Goal: Information Seeking & Learning: Learn about a topic

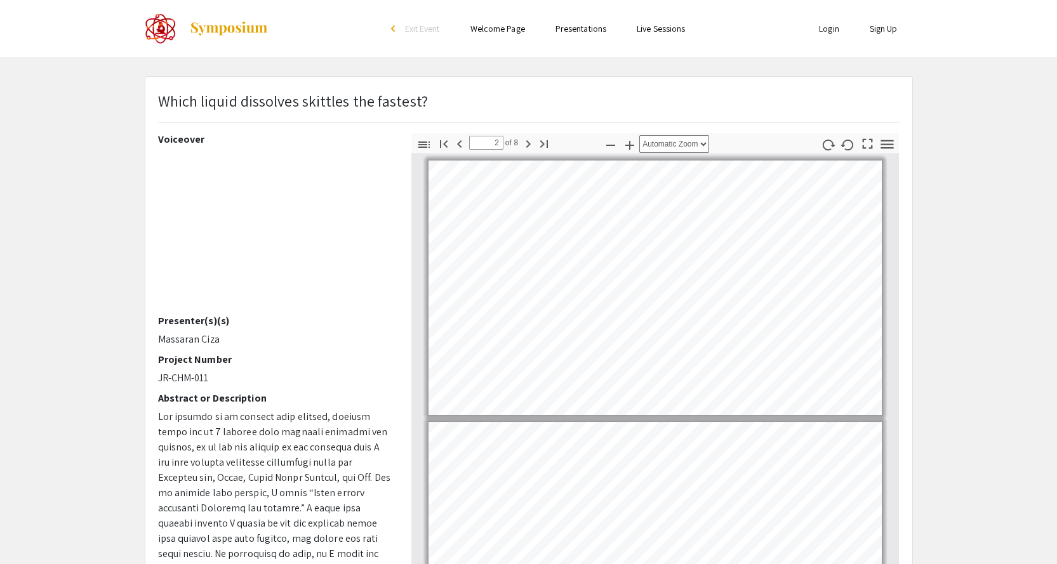
scroll to position [193, 0]
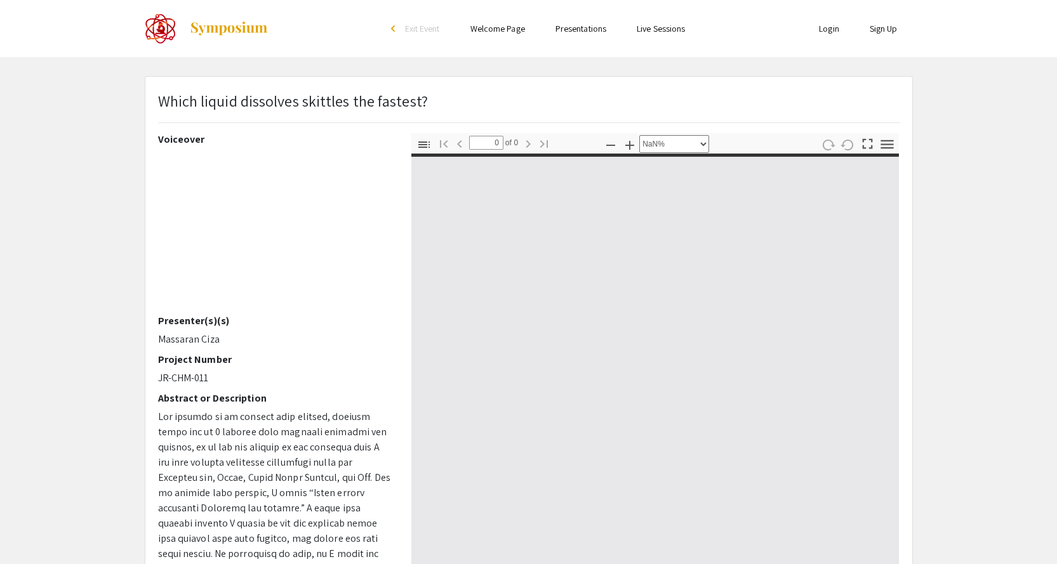
select select "auto"
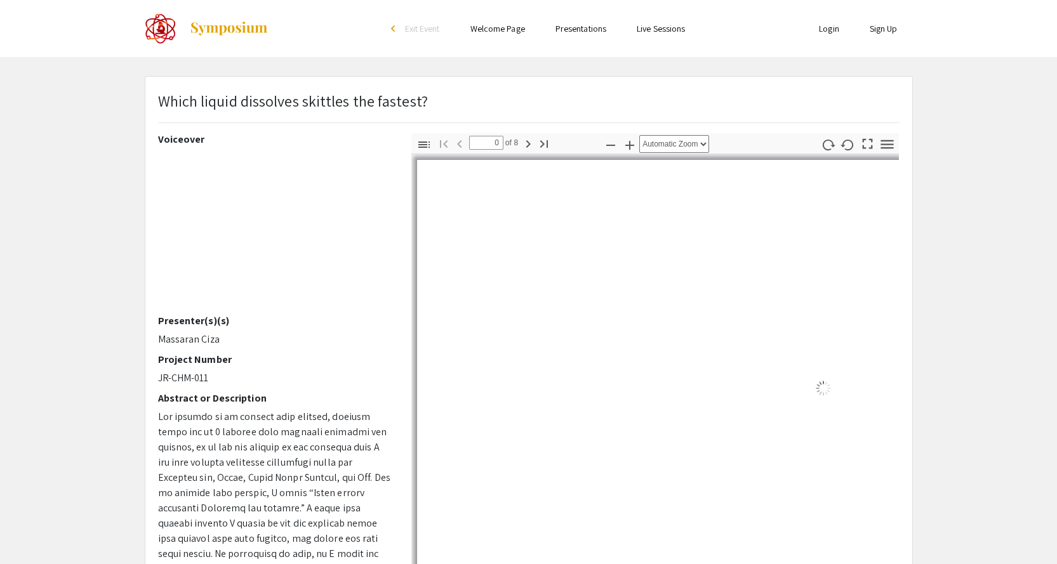
type input "1"
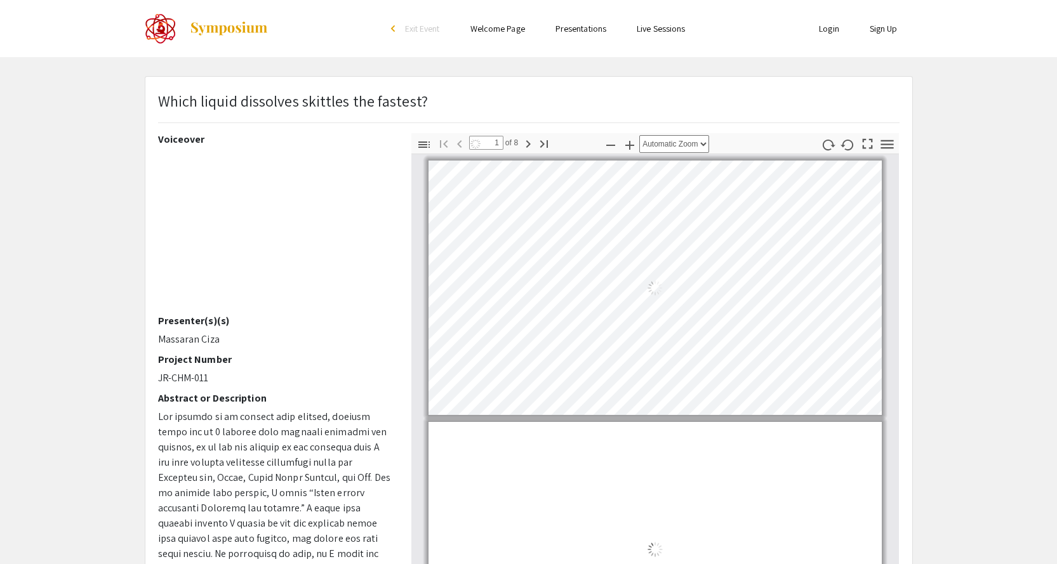
select select "auto"
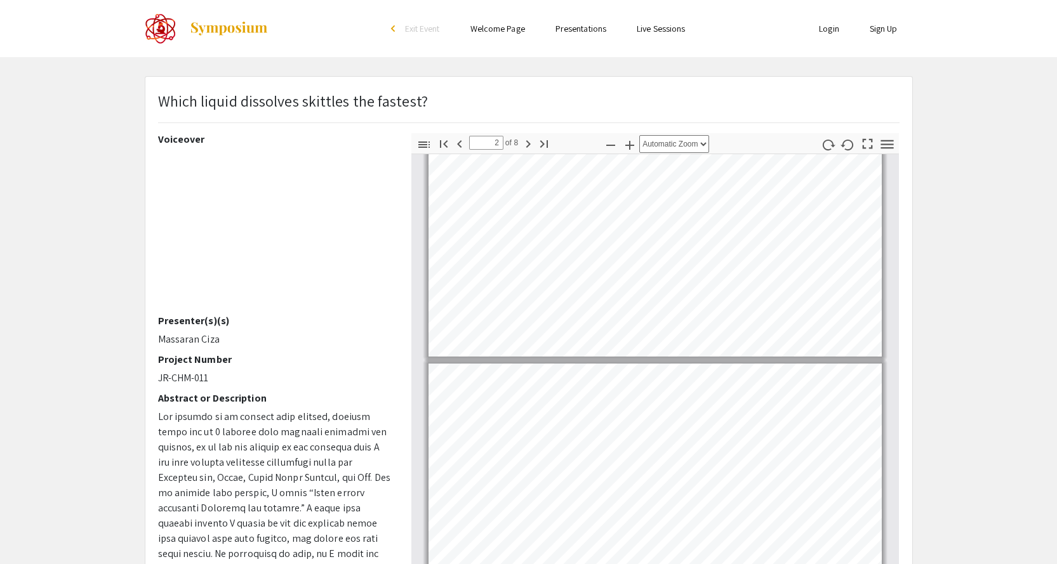
scroll to position [3, 0]
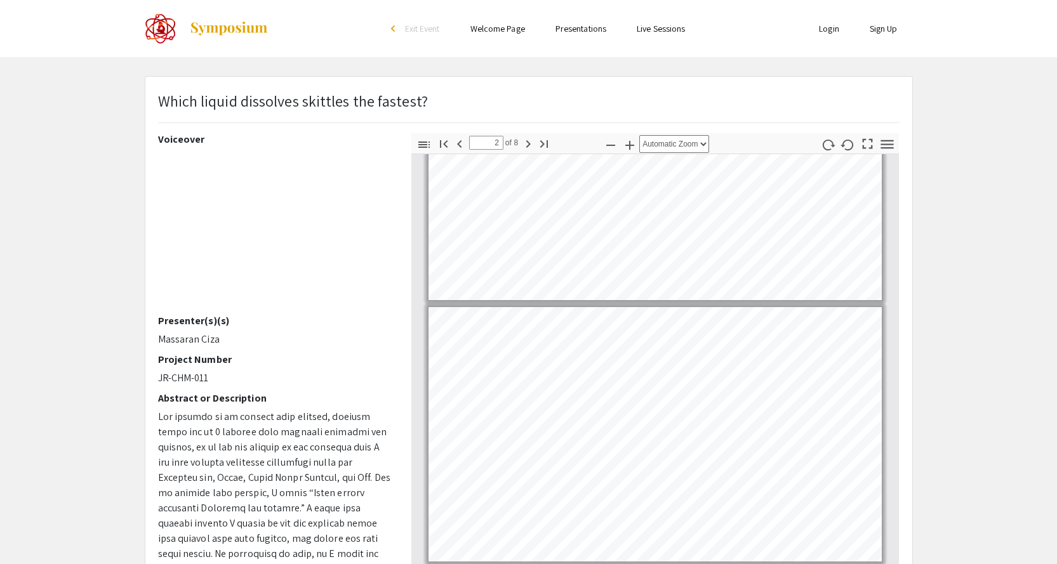
type input "1"
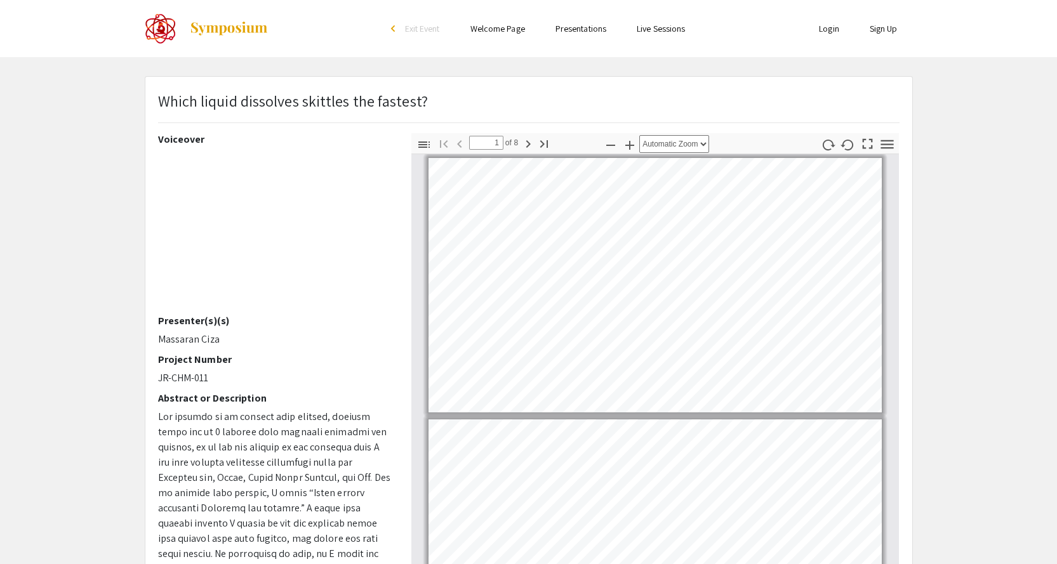
scroll to position [0, 0]
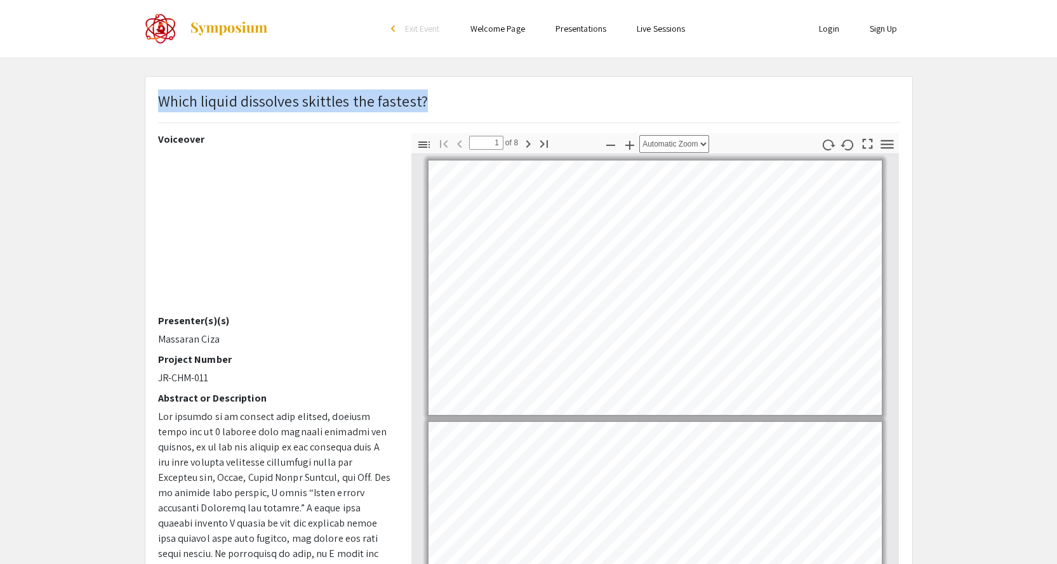
drag, startPoint x: 439, startPoint y: 93, endPoint x: 163, endPoint y: 98, distance: 276.2
click at [163, 98] on div "Which liquid dissolves skittles the fastest?" at bounding box center [529, 112] width 761 height 44
copy p "Which liquid dissolves skittles the fastest?"
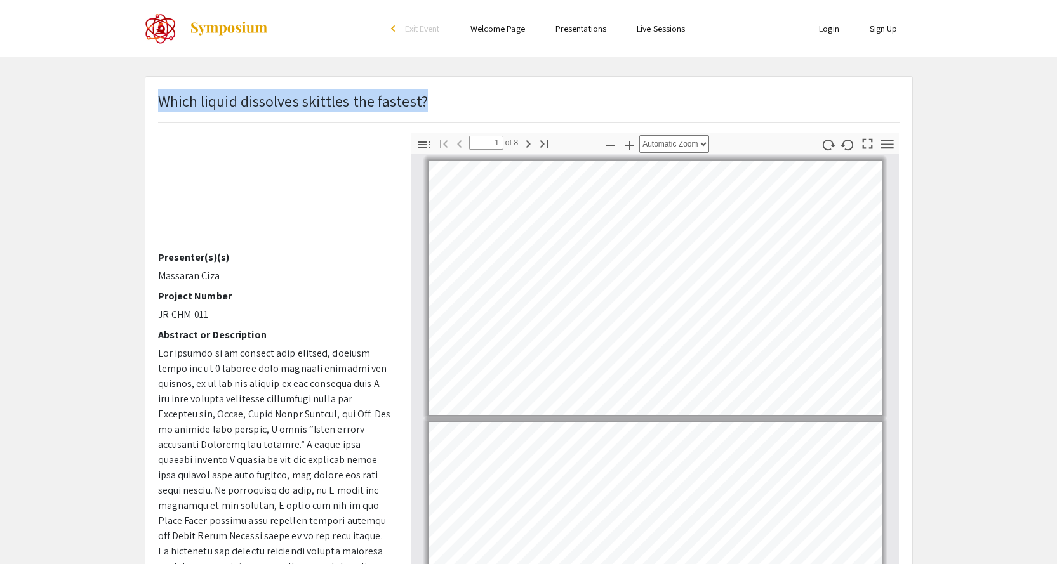
scroll to position [169, 0]
